Goal: Information Seeking & Learning: Understand process/instructions

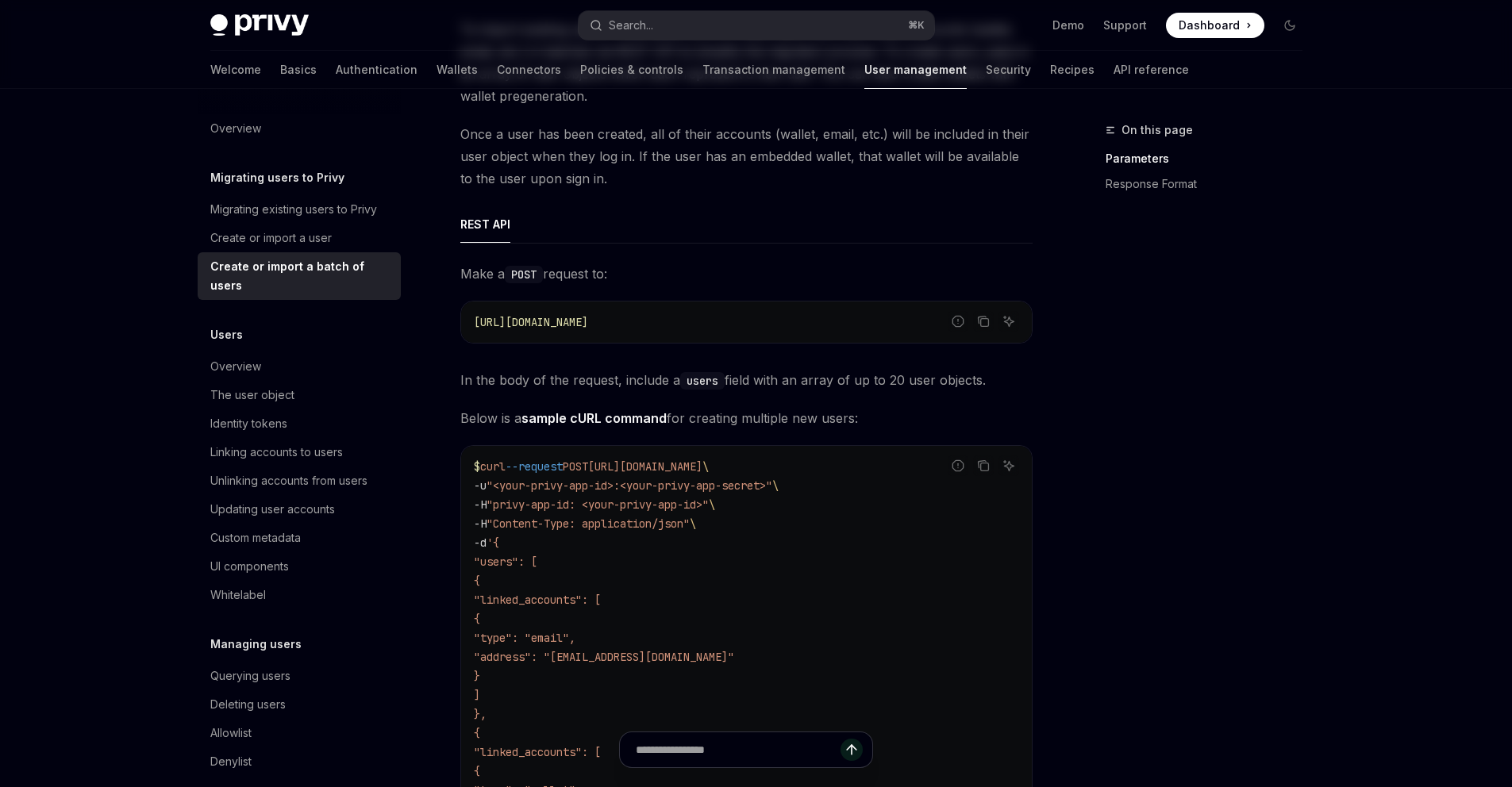
type textarea "*"
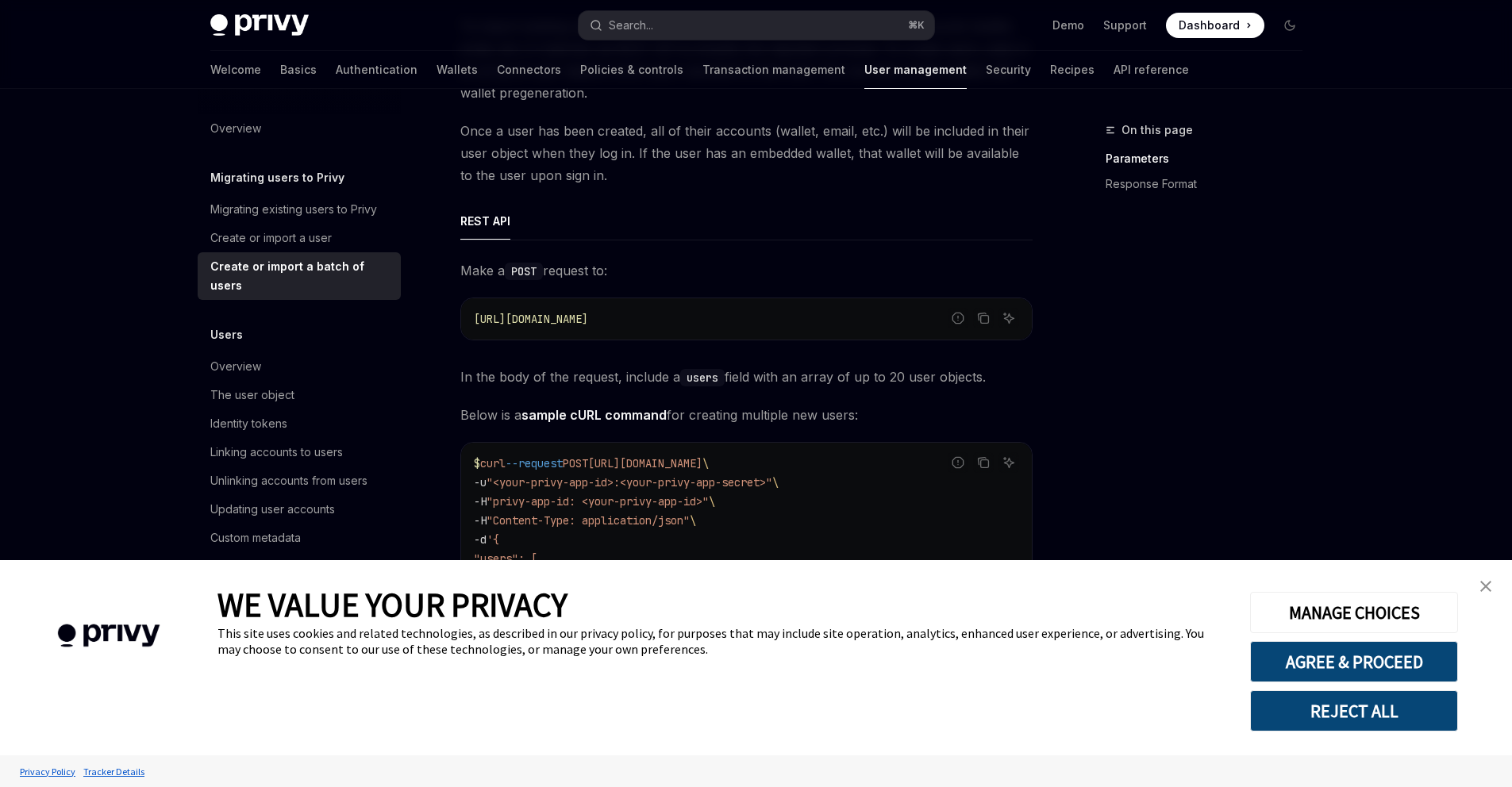
scroll to position [188, 0]
click at [1487, 586] on img "close banner" at bounding box center [1485, 586] width 12 height 12
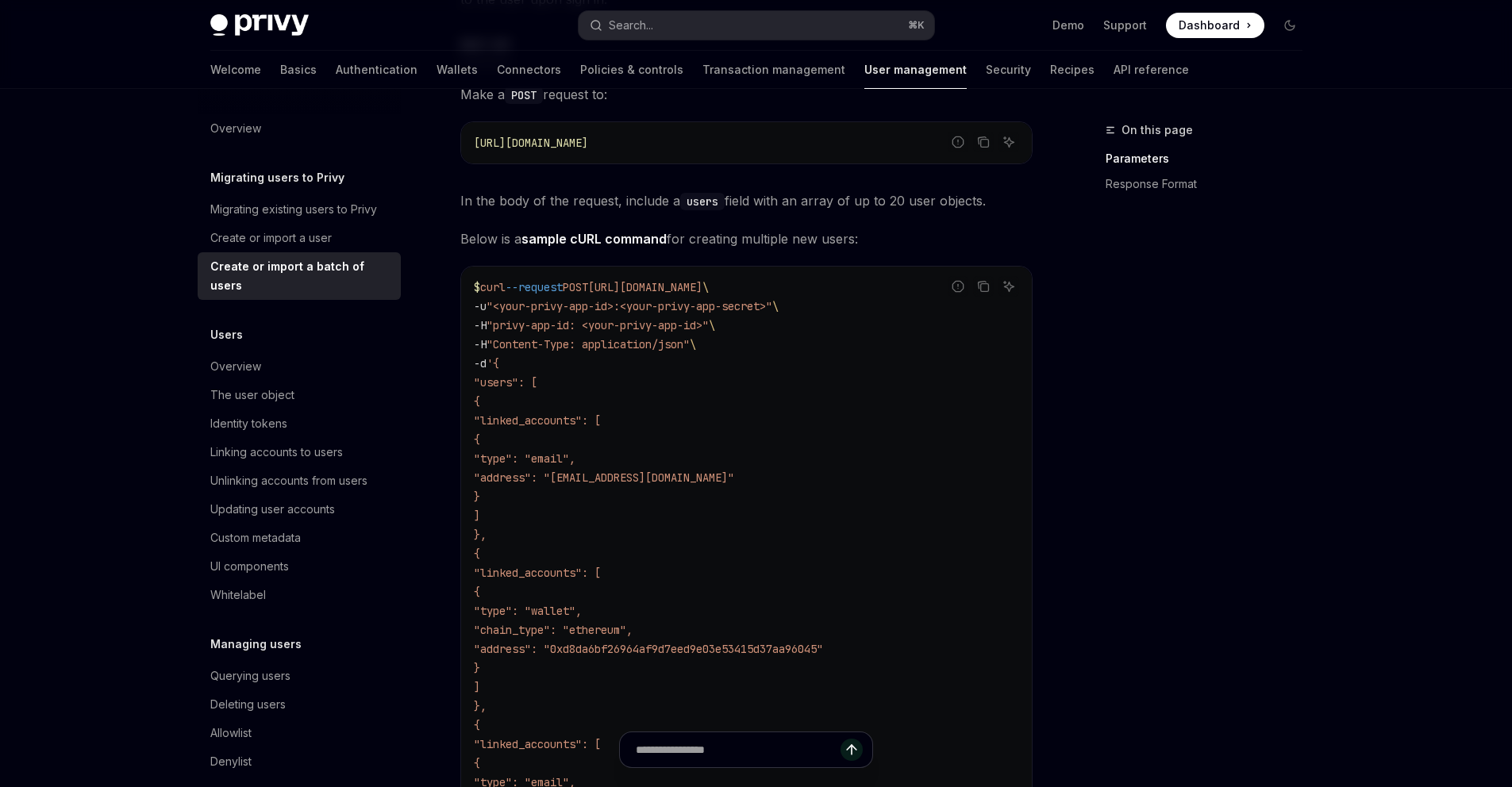
scroll to position [0, 0]
